Goal: Find specific page/section: Find specific page/section

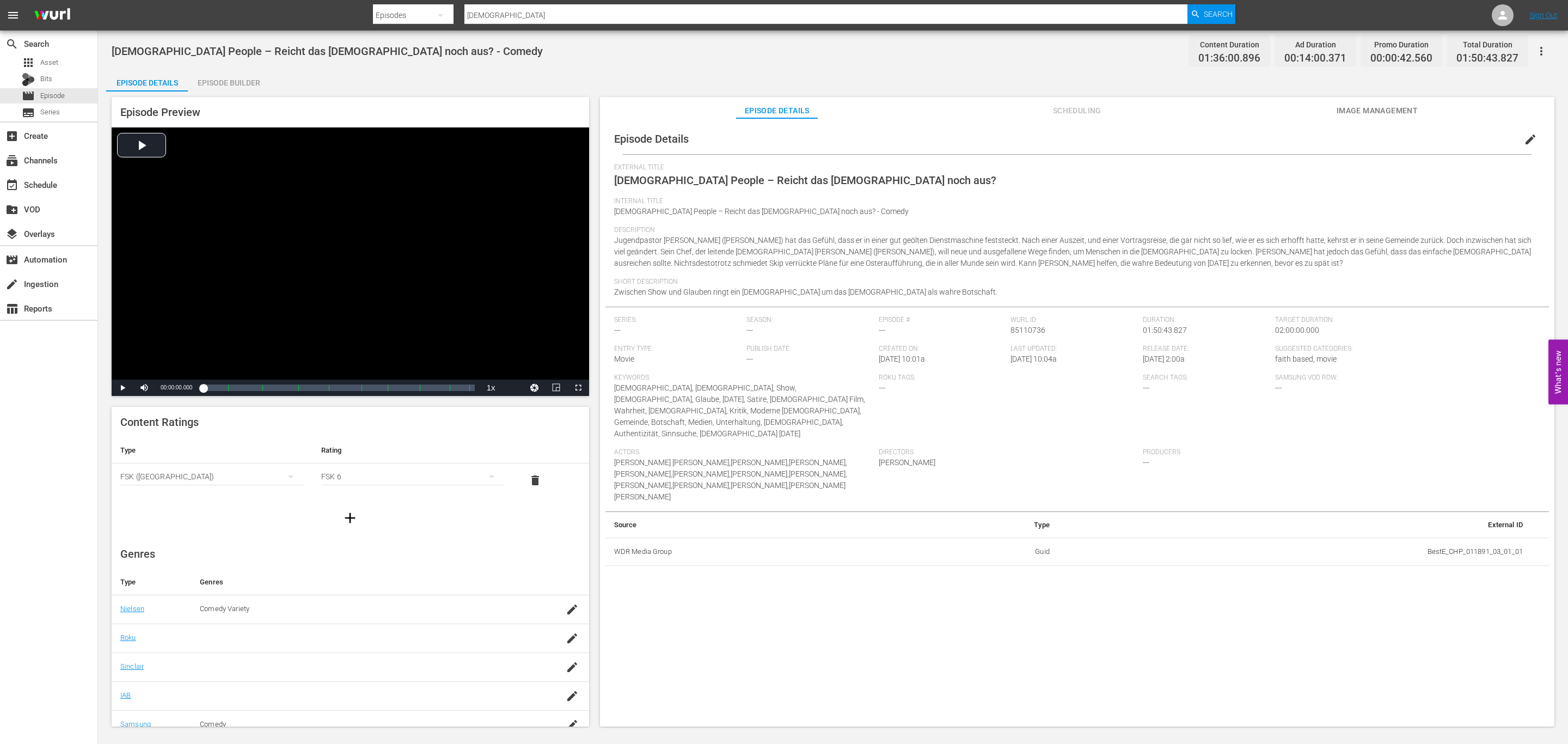
click at [686, 13] on input "[DEMOGRAPHIC_DATA]" at bounding box center [825, 15] width 723 height 26
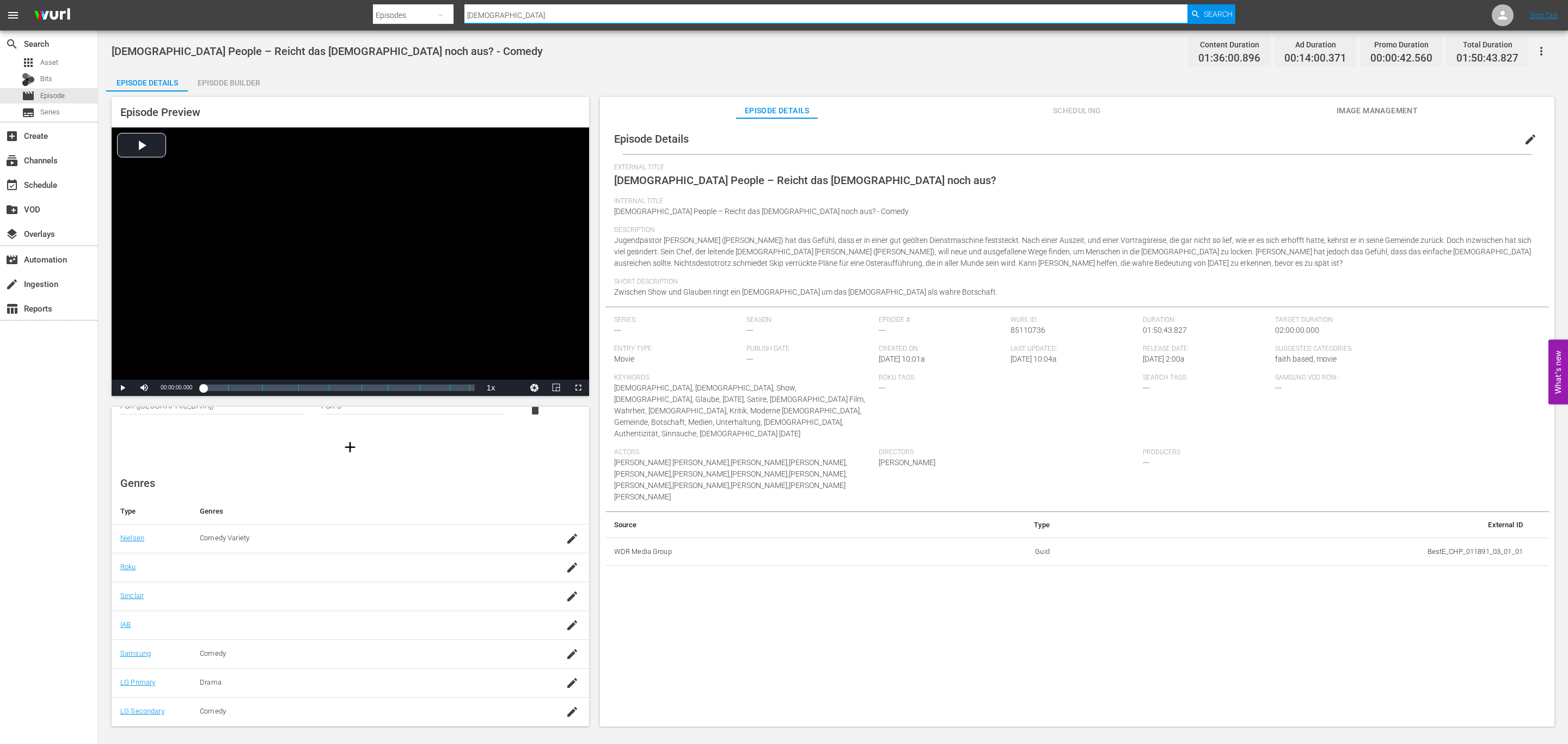
paste input "Faith of Angels - Der Glaube an Engel"
type input "Faith of Angels - Der Glaube an Engel"
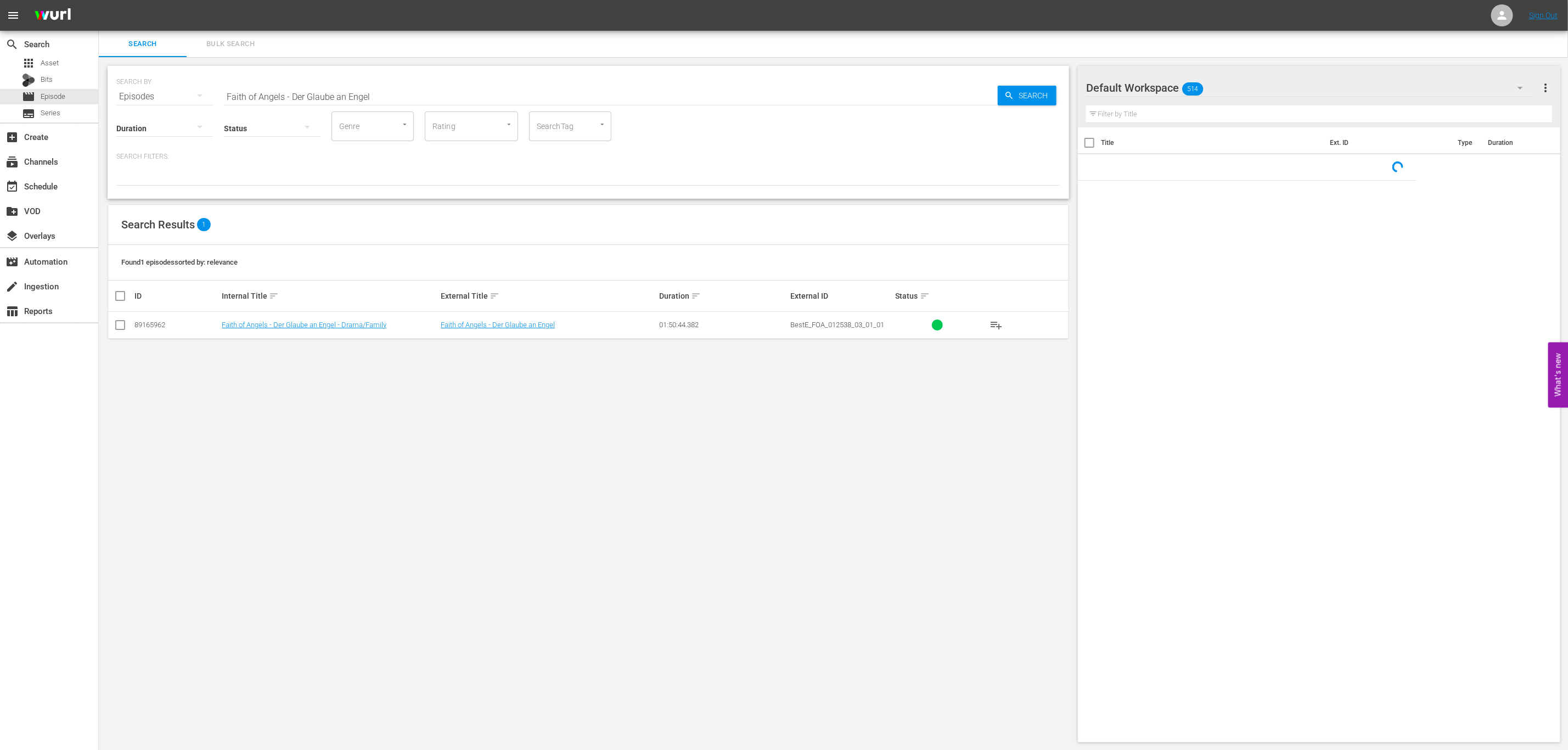
click at [334, 320] on td "Faith of Angels - Der Glaube an Engel - Drama/Family" at bounding box center [329, 325] width 219 height 27
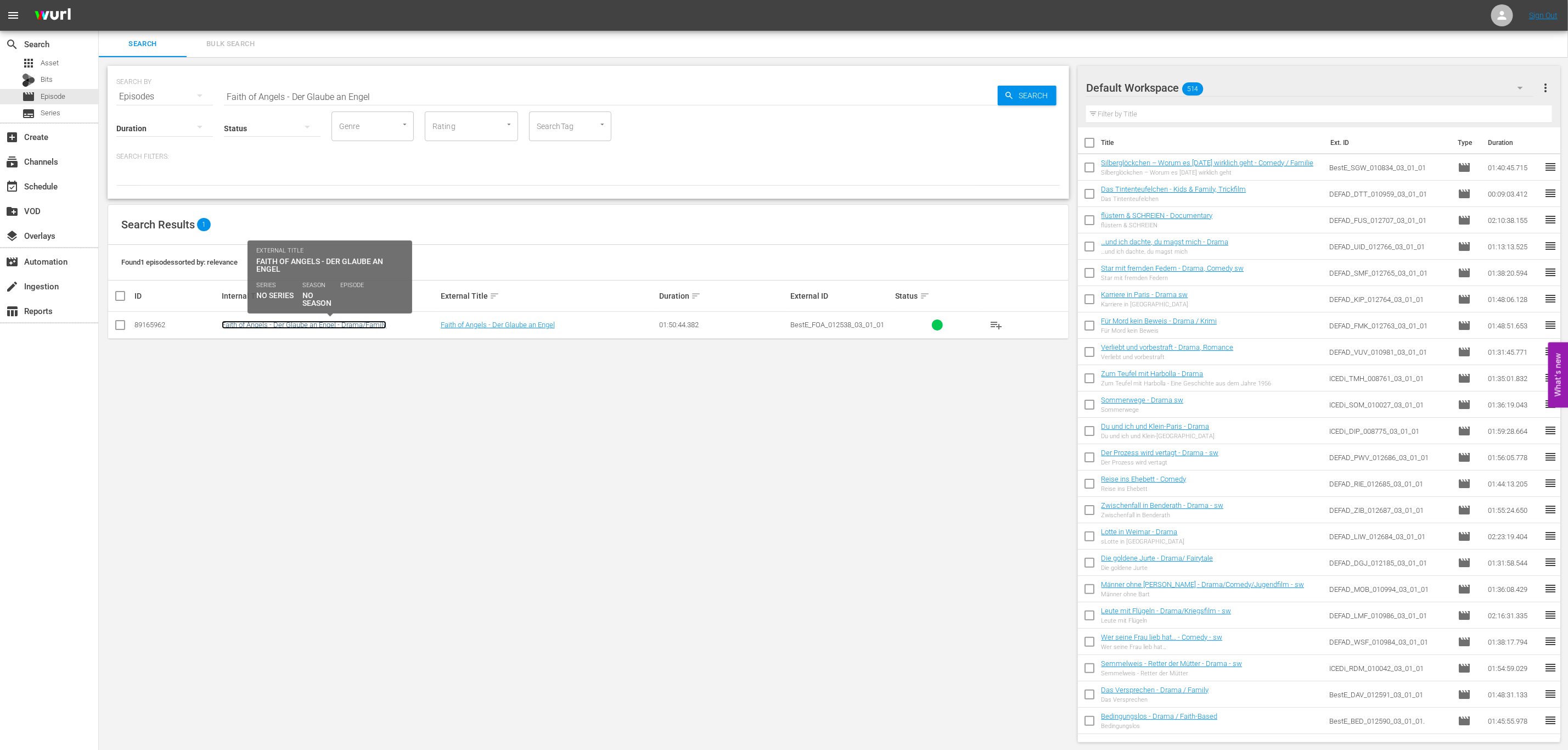
click at [354, 321] on link "Faith of Angels - Der Glaube an Engel - Drama/Family" at bounding box center [304, 324] width 165 height 8
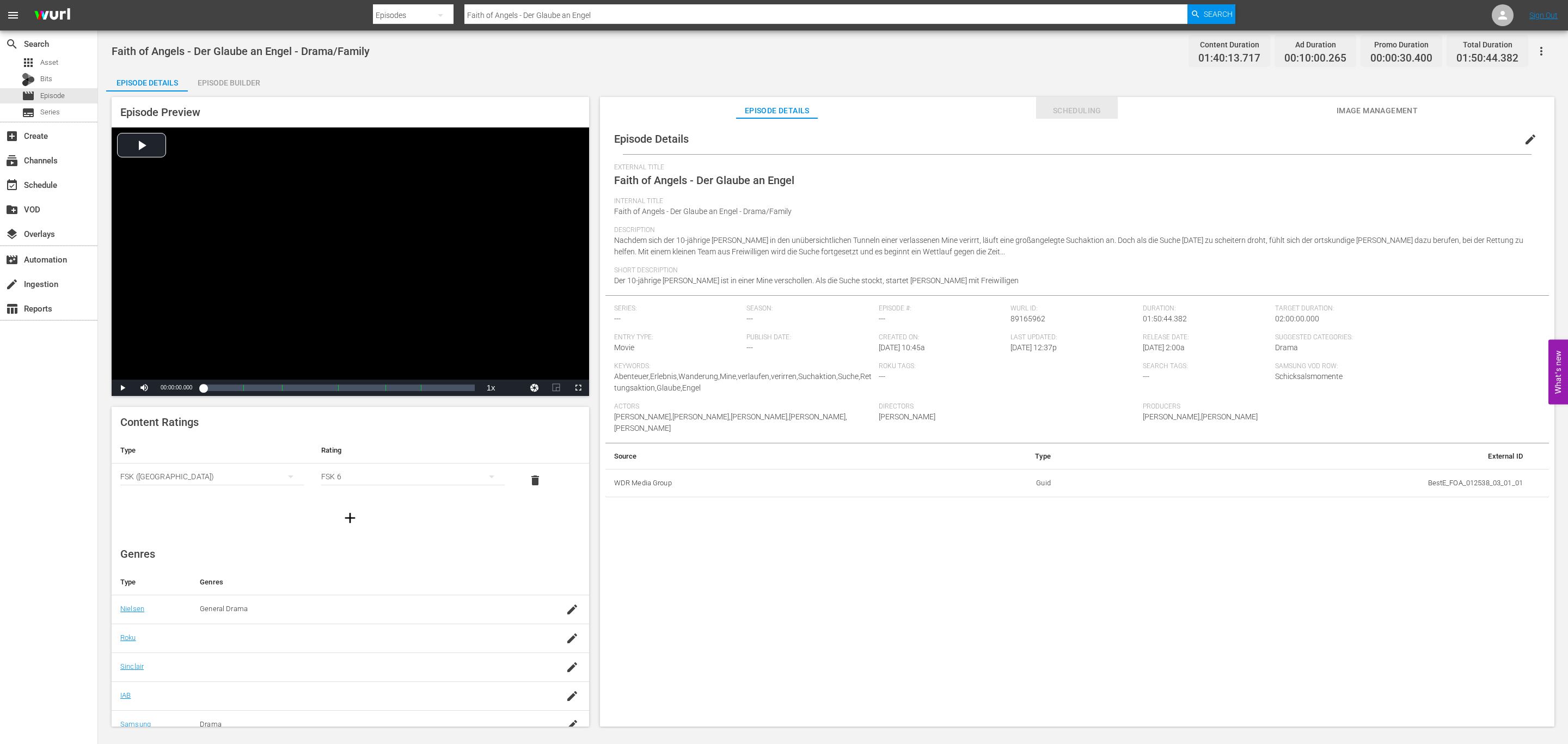
click at [1051, 97] on button "Scheduling" at bounding box center [1077, 107] width 81 height 22
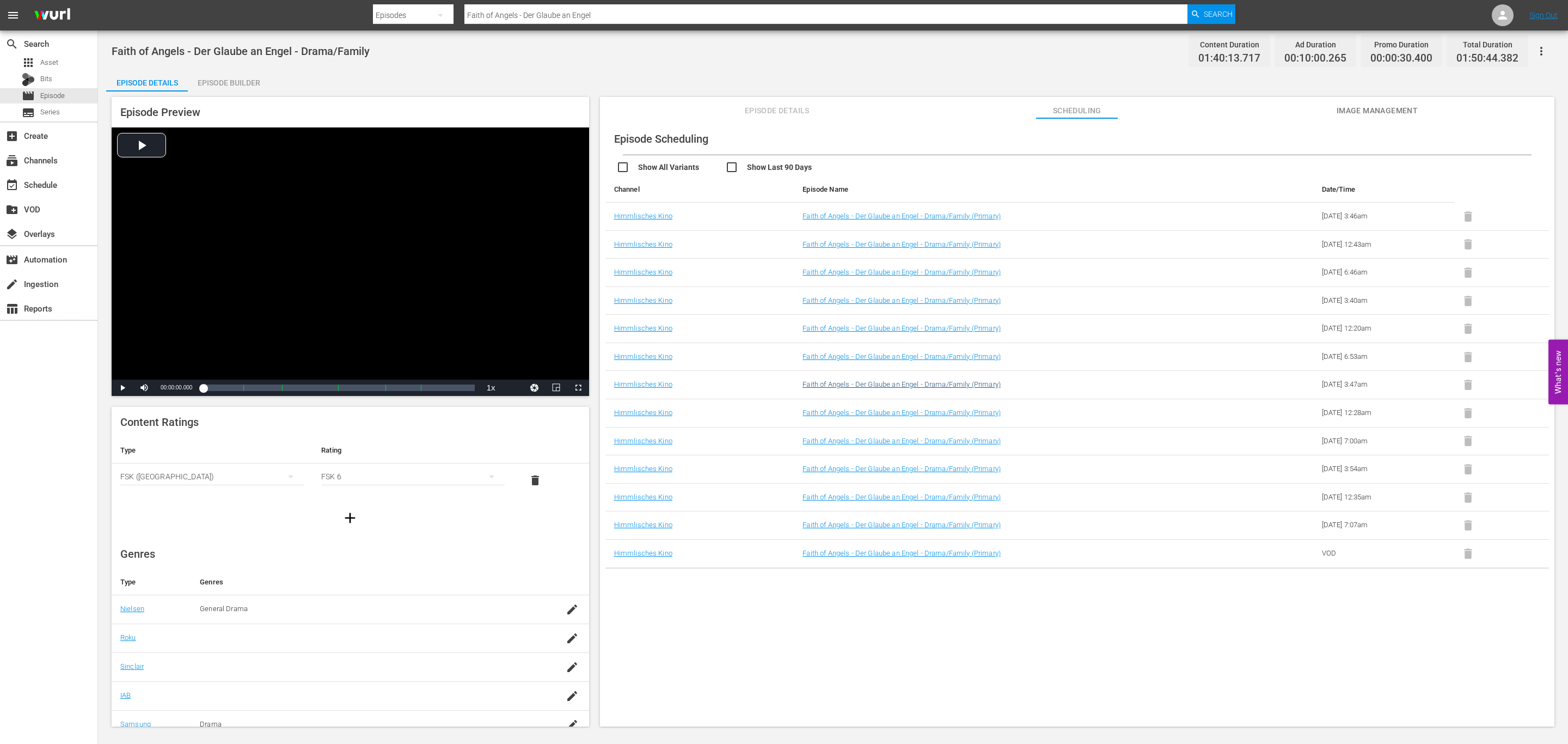
drag, startPoint x: 1333, startPoint y: 530, endPoint x: 947, endPoint y: 389, distance: 410.9
click at [1284, 505] on tbody "Himmlisches Kino Faith of Angels - Der Glaube an Engel - Drama/Family (Primary)…" at bounding box center [1077, 386] width 943 height 366
click at [772, 110] on span "Episode Details" at bounding box center [776, 110] width 81 height 14
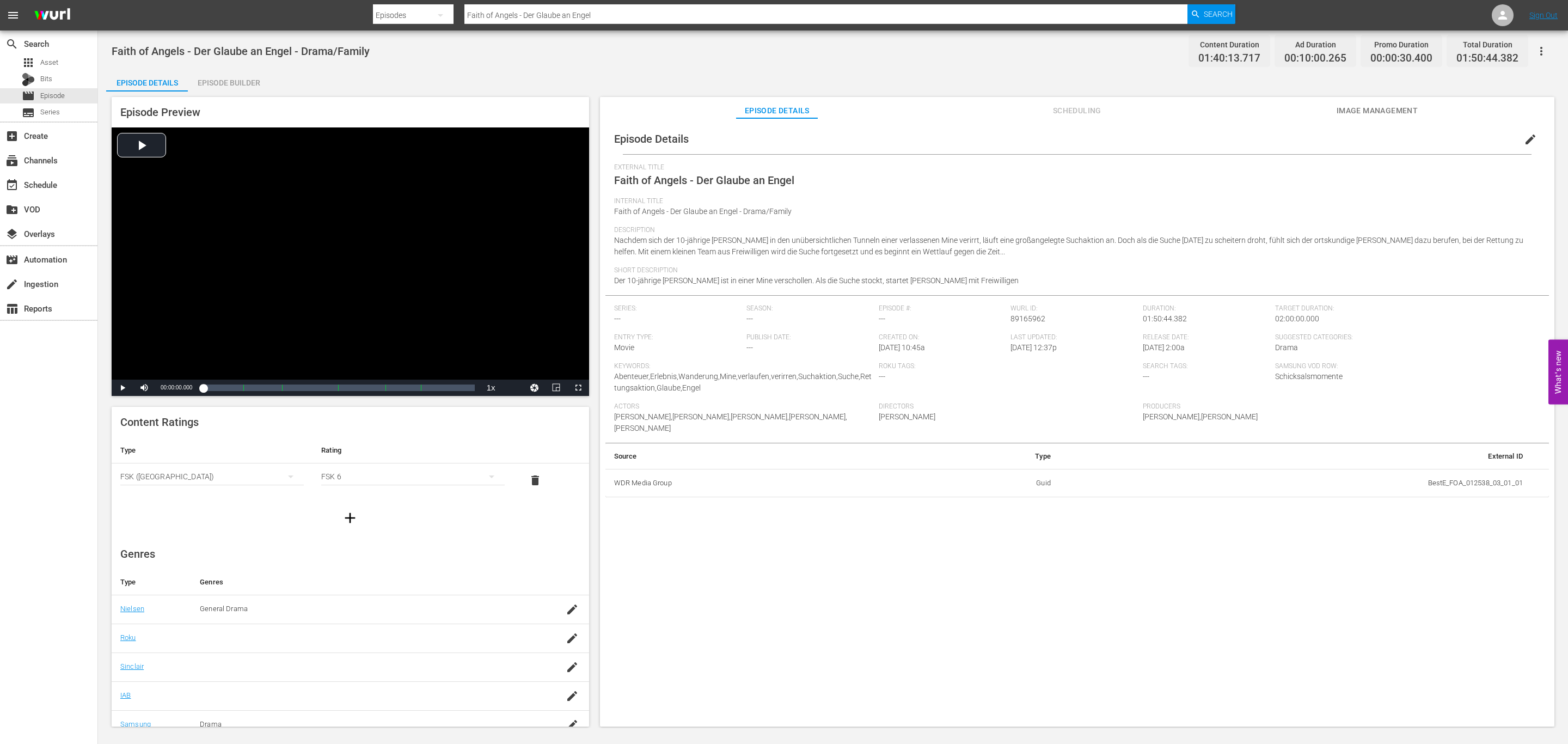
drag, startPoint x: 1057, startPoint y: 621, endPoint x: 1023, endPoint y: 632, distance: 35.7
click at [1057, 621] on div "Episode Details edit External Title Faith of Angels - Der Glaube an Engel Inter…" at bounding box center [1077, 428] width 954 height 619
click at [687, 22] on input "Faith of Angels - Der Glaube an Engel" at bounding box center [825, 15] width 723 height 26
type input "poetin"
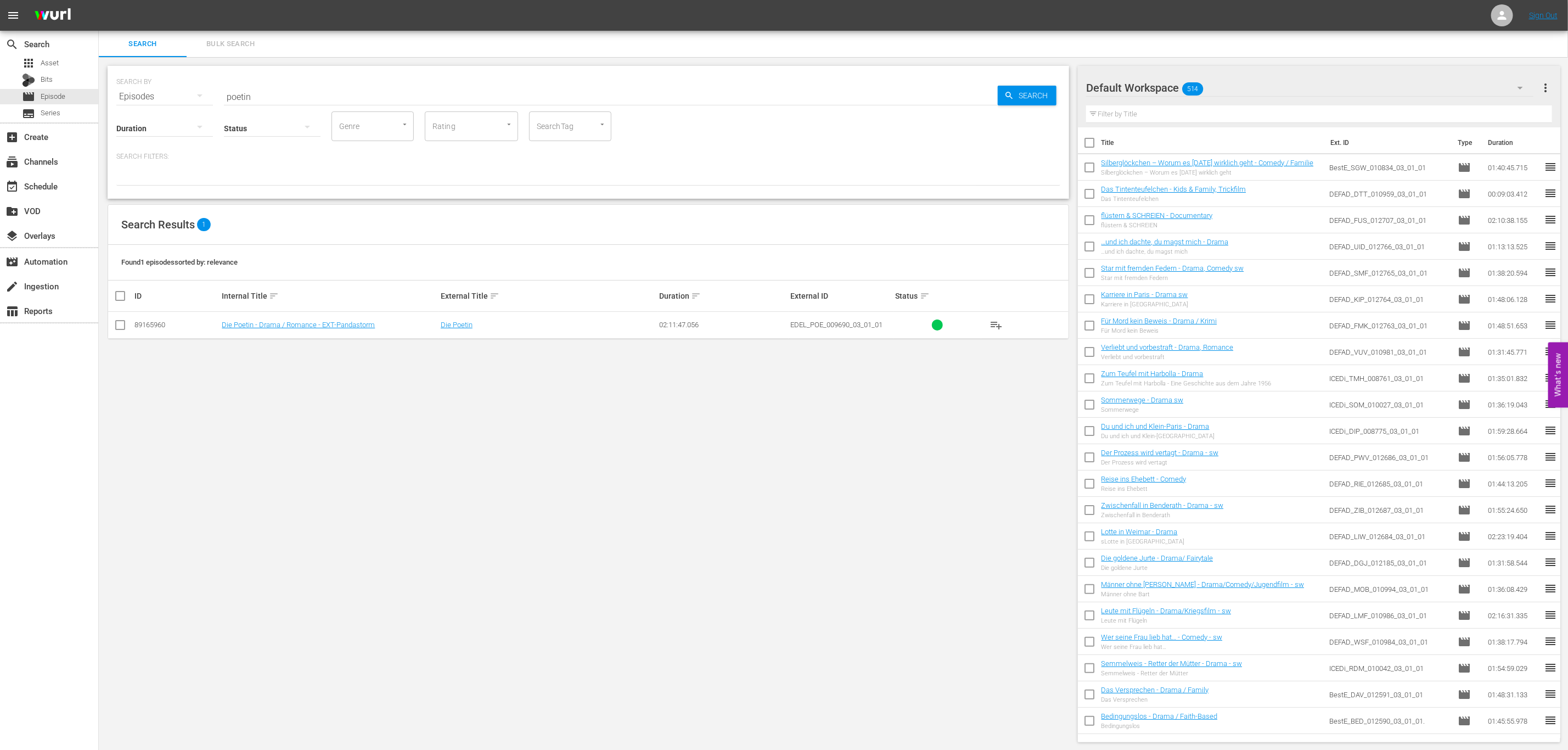
click at [357, 331] on td "Die Poetin - Drama / Romance - EXT-Pandastorm" at bounding box center [329, 325] width 219 height 27
click at [359, 323] on link "Die Poetin - Drama / Romance - EXT-Pandastorm" at bounding box center [298, 324] width 153 height 8
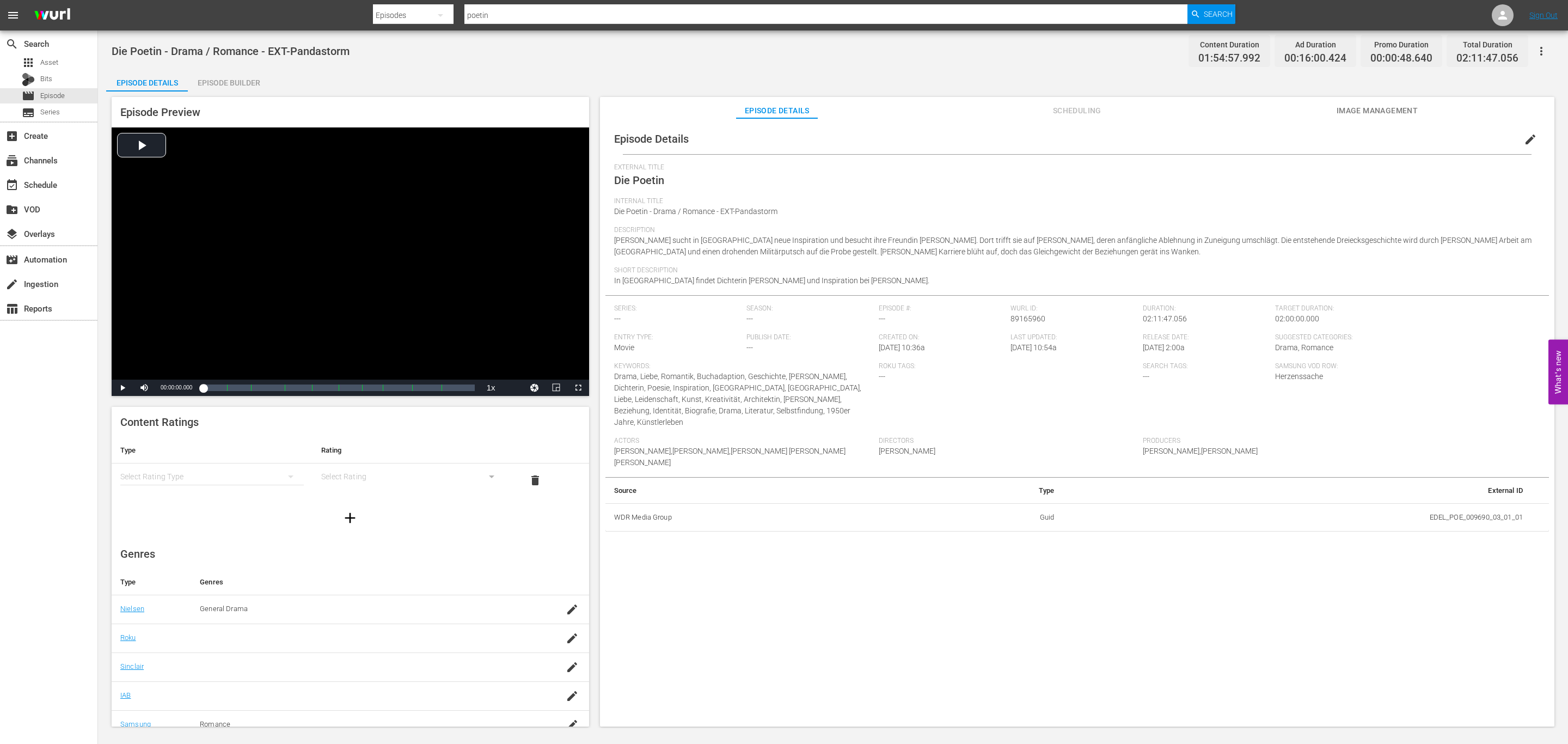
click at [750, 592] on div "Episode Details edit External Title Die Poetin Internal Title Die Poetin - Dram…" at bounding box center [1077, 428] width 954 height 619
